Goal: Task Accomplishment & Management: Use online tool/utility

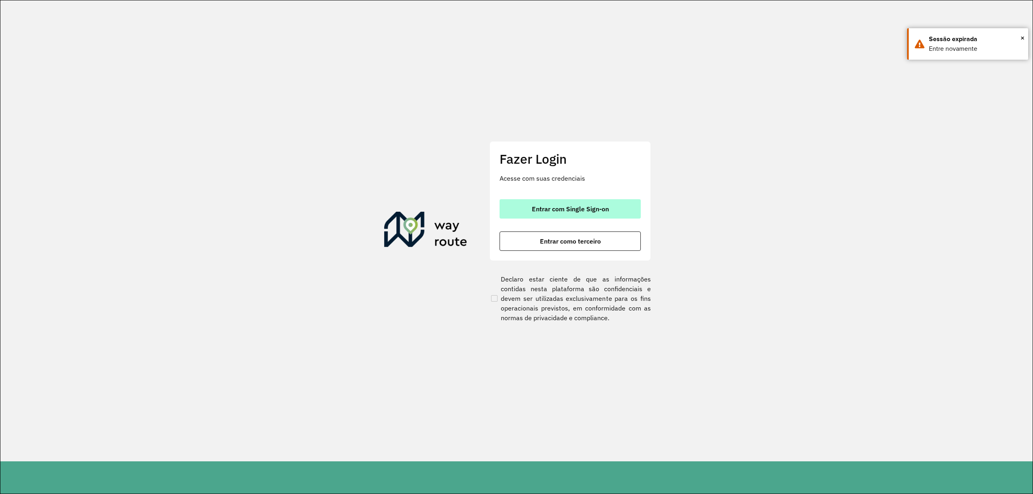
click at [611, 207] on button "Entrar com Single Sign-on" at bounding box center [570, 208] width 141 height 19
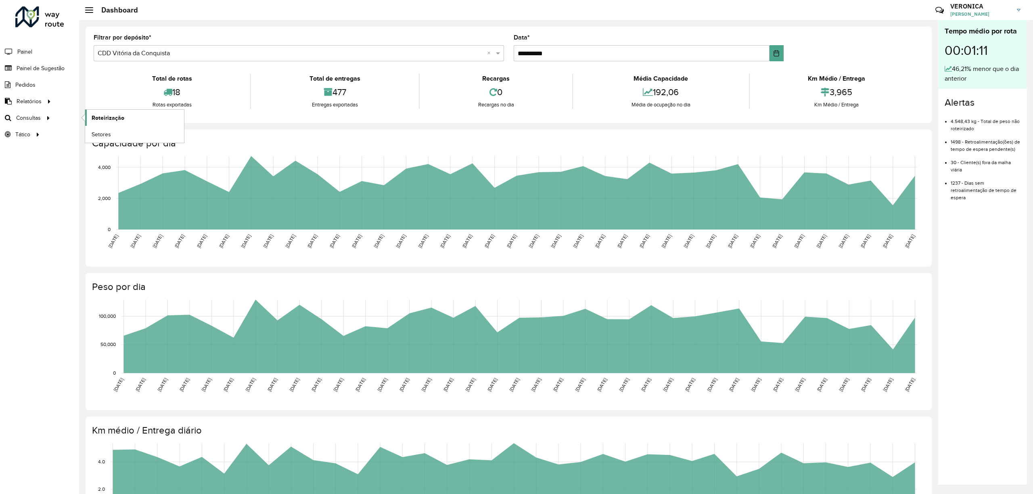
click at [113, 116] on span "Roteirização" at bounding box center [108, 118] width 33 height 8
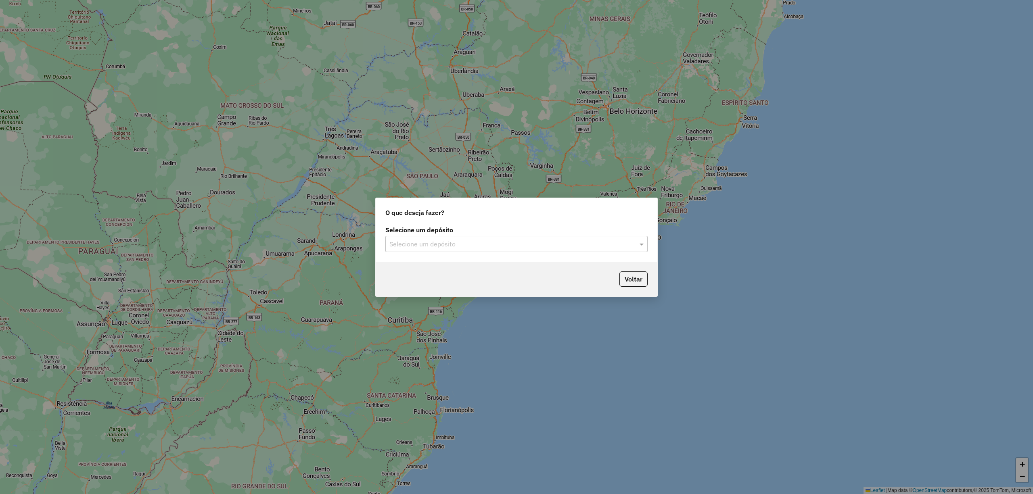
click at [454, 247] on input "text" at bounding box center [509, 245] width 238 height 10
click at [425, 279] on span "CDD Vitória da Conquista" at bounding box center [425, 280] width 72 height 7
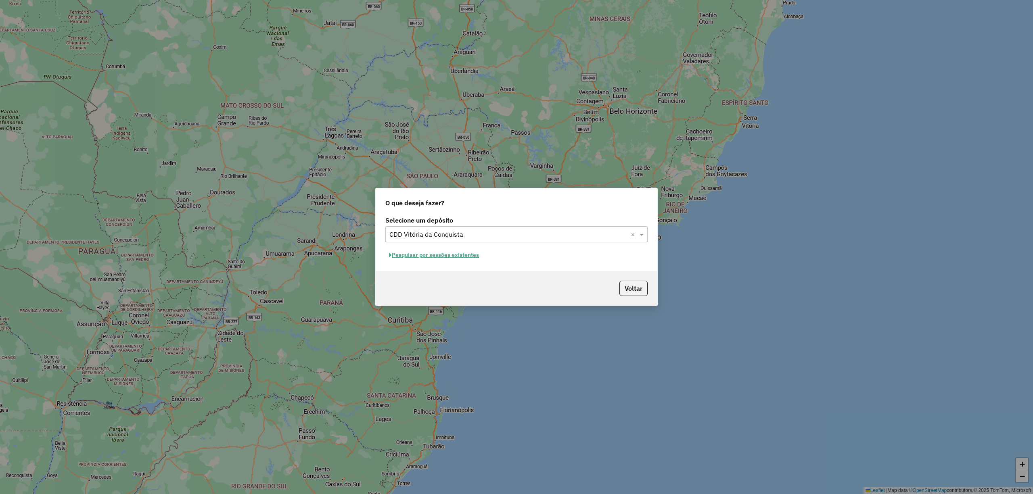
click at [467, 257] on button "Pesquisar por sessões existentes" at bounding box center [433, 255] width 97 height 13
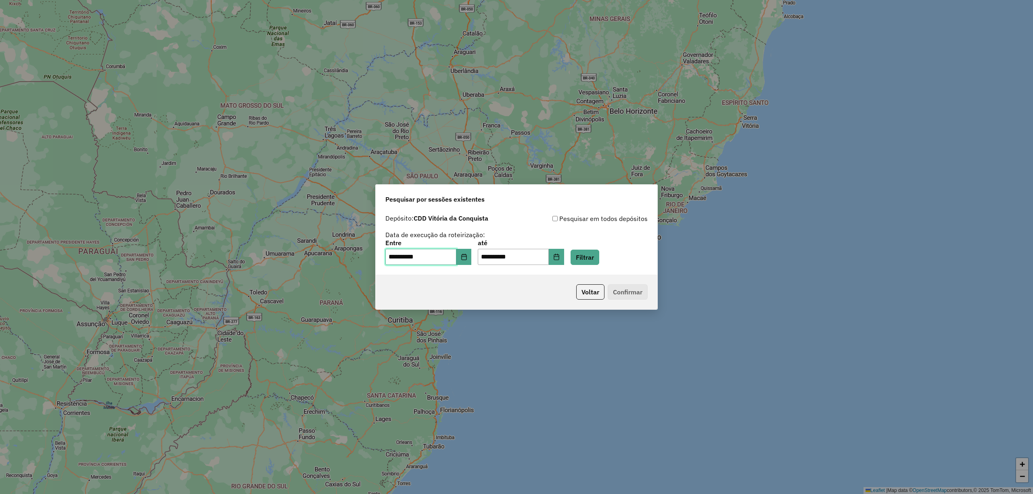
drag, startPoint x: 461, startPoint y: 259, endPoint x: 457, endPoint y: 262, distance: 4.3
click at [457, 259] on input "**********" at bounding box center [420, 257] width 71 height 16
click at [469, 262] on button "Choose Date" at bounding box center [464, 257] width 15 height 16
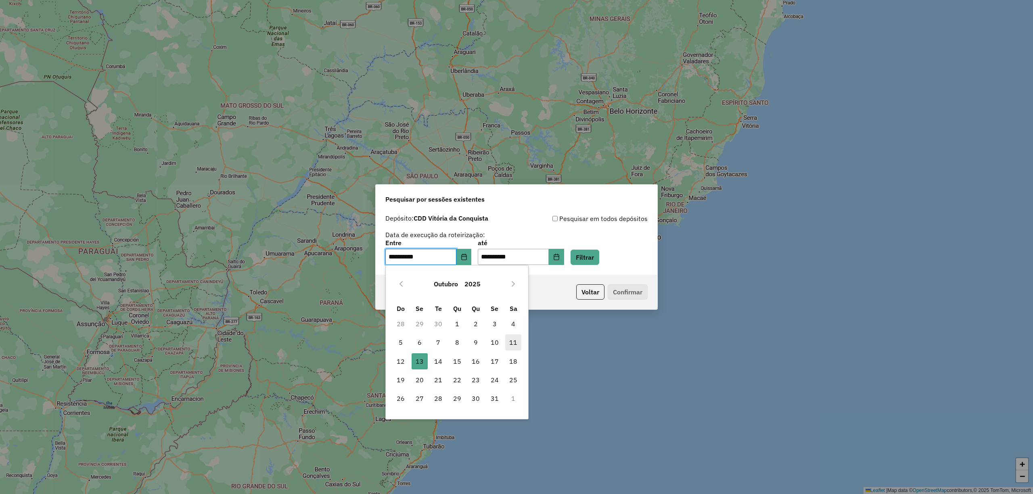
click at [513, 344] on span "11" at bounding box center [513, 343] width 16 height 16
type input "**********"
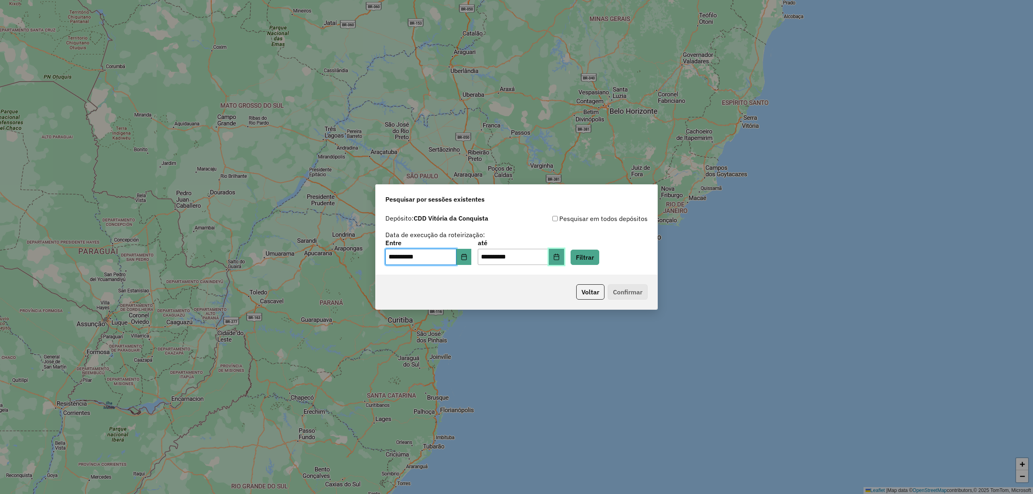
click at [563, 264] on button "Choose Date" at bounding box center [556, 257] width 15 height 16
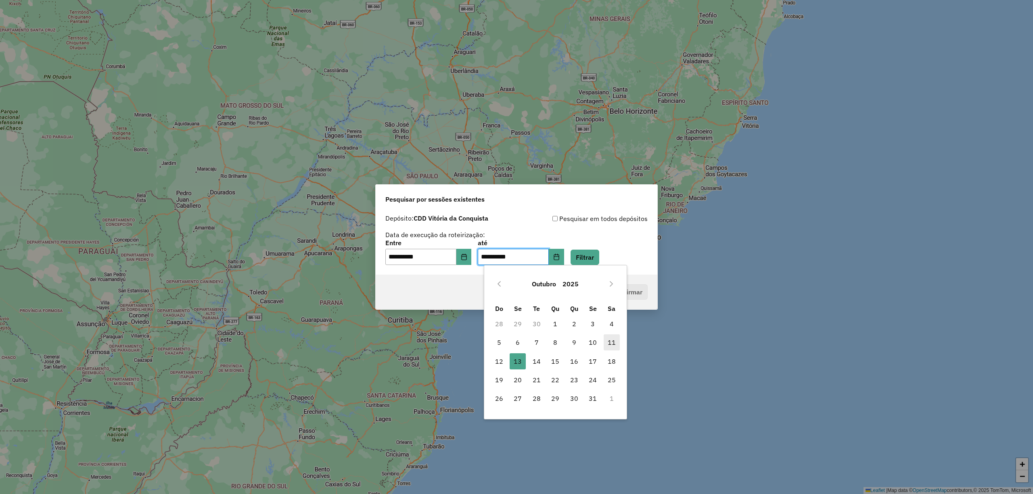
click at [610, 344] on span "11" at bounding box center [612, 343] width 16 height 16
type input "**********"
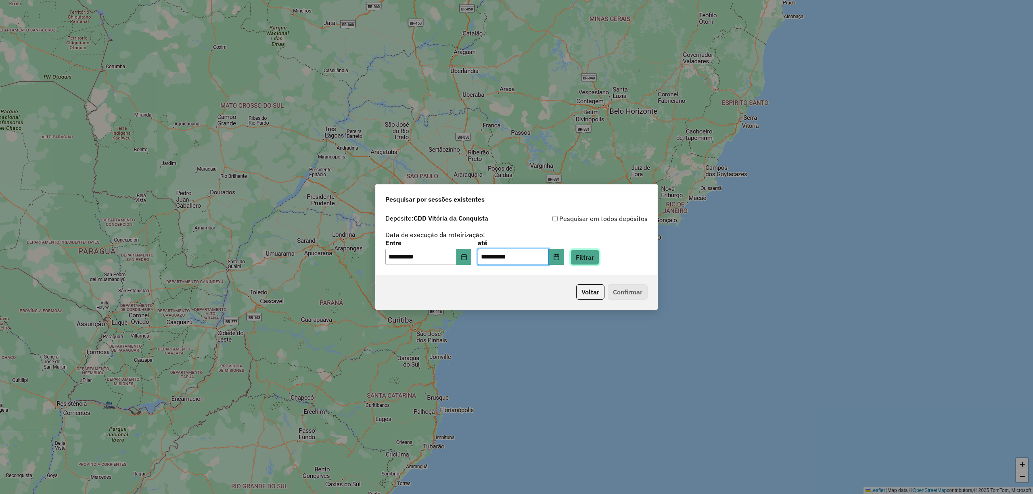
click at [599, 259] on button "Filtrar" at bounding box center [585, 257] width 29 height 15
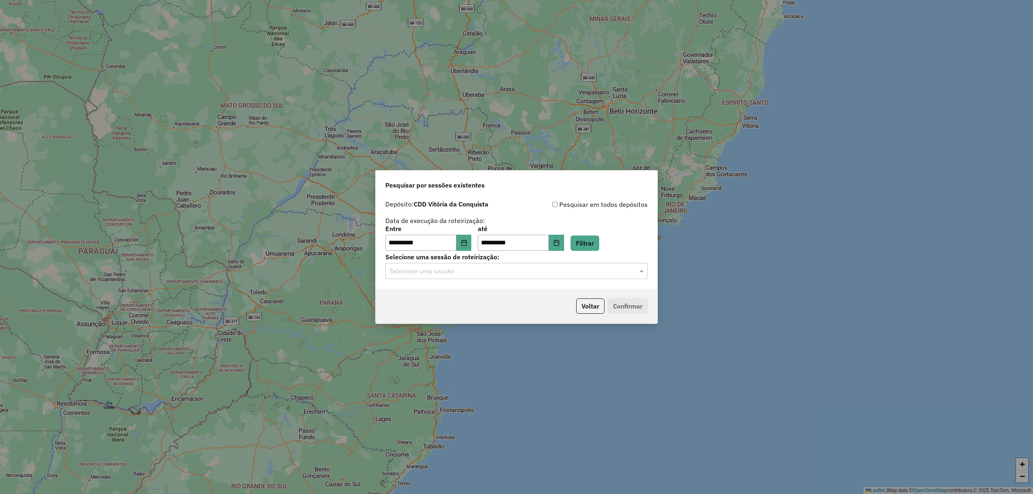
click at [522, 272] on input "text" at bounding box center [509, 272] width 238 height 10
click at [460, 287] on ng-dropdown-panel "1292765 - 11/10/2025 18:43" at bounding box center [516, 294] width 262 height 23
click at [453, 294] on span "1292765 - 11/10/2025 18:43" at bounding box center [421, 294] width 64 height 7
click at [630, 304] on button "Confirmar" at bounding box center [628, 306] width 40 height 15
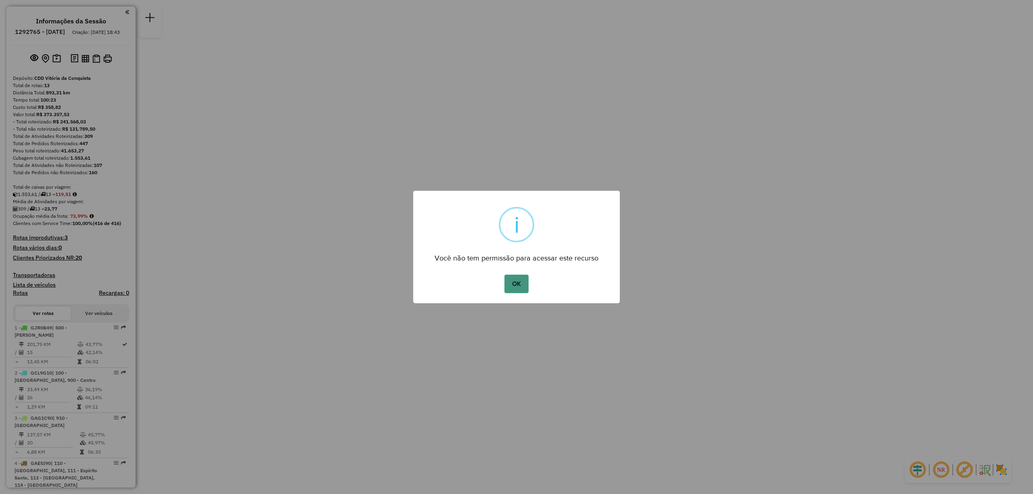
click at [513, 284] on button "OK" at bounding box center [517, 284] width 24 height 19
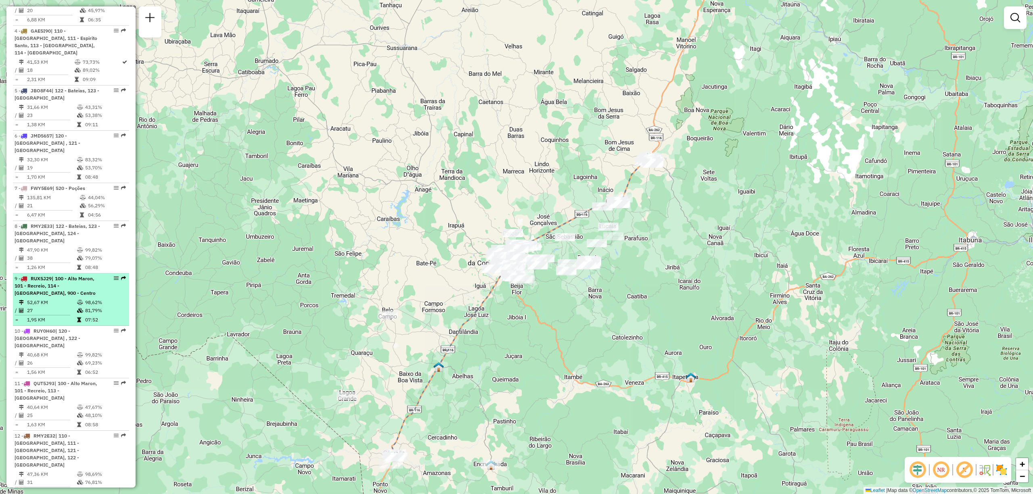
scroll to position [325, 0]
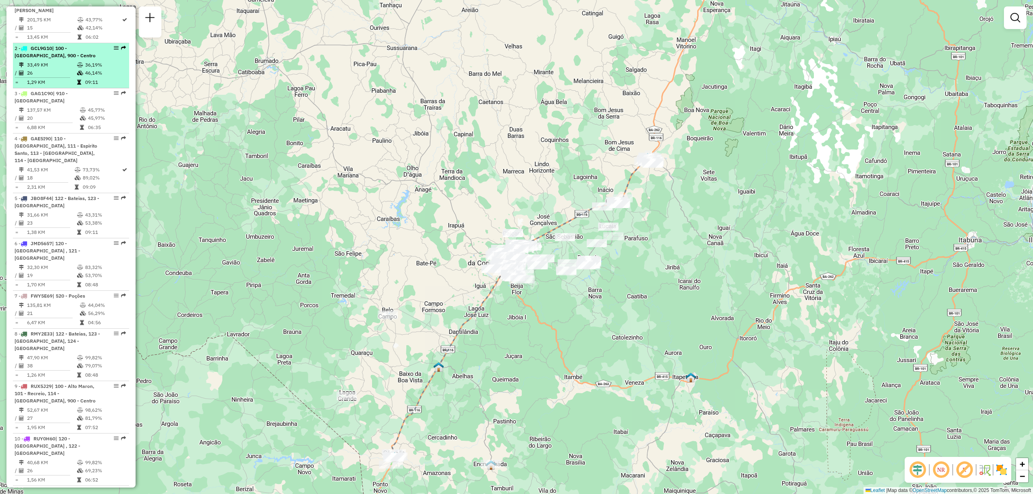
click at [53, 59] on div "2 - GCL9G10 | 100 - [GEOGRAPHIC_DATA], 900 - Centro" at bounding box center [58, 52] width 86 height 15
select select "**********"
